Goal: Task Accomplishment & Management: Manage account settings

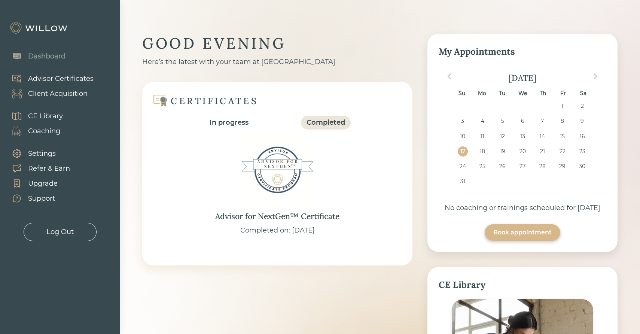
click at [64, 92] on div "Client Acquisition" at bounding box center [58, 94] width 60 height 10
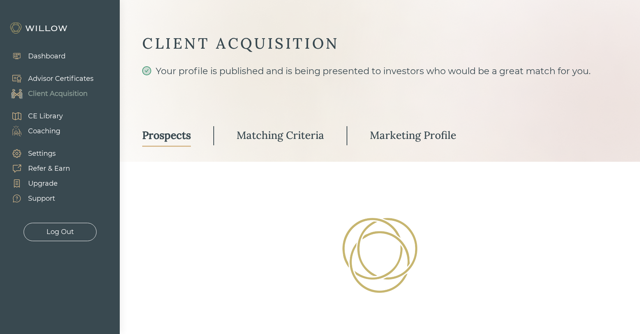
select select "3"
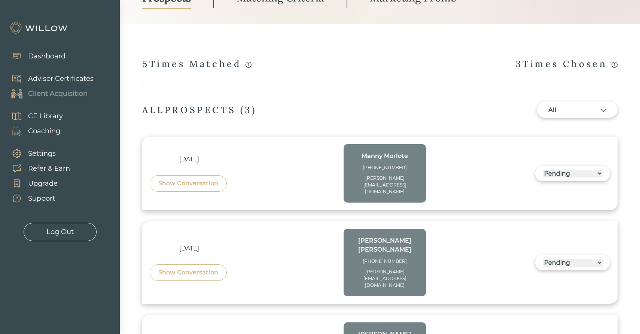
scroll to position [187, 0]
